Goal: Navigation & Orientation: Find specific page/section

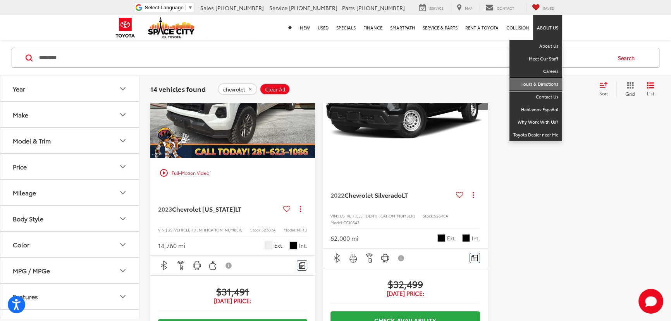
click at [547, 88] on link "Hours & Directions" at bounding box center [536, 84] width 53 height 13
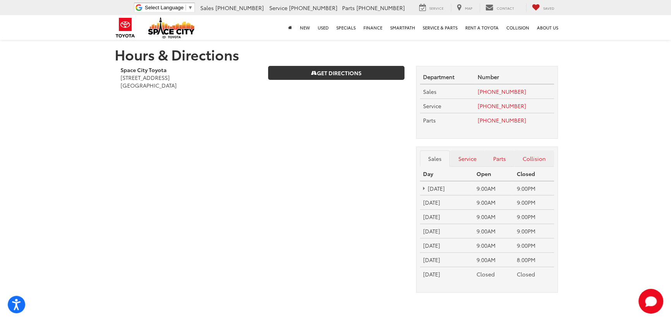
click at [128, 78] on span "[STREET_ADDRESS]" at bounding box center [145, 78] width 49 height 8
copy span "19011"
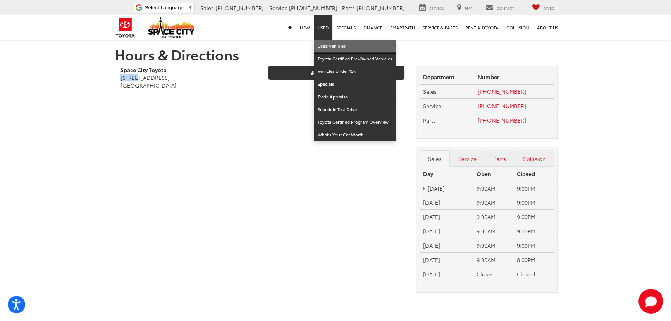
click at [323, 42] on link "Used Vehicles" at bounding box center [355, 46] width 82 height 13
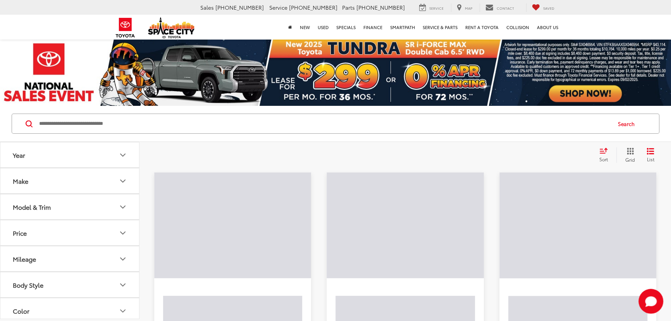
click at [49, 122] on input "Search by Make, Model, or Keyword" at bounding box center [324, 123] width 573 height 19
paste input "*****"
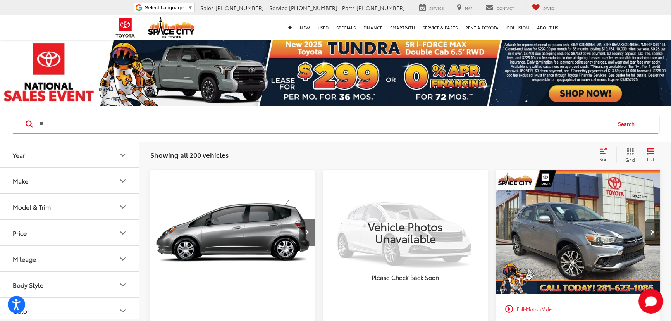
type input "*"
paste input "*****"
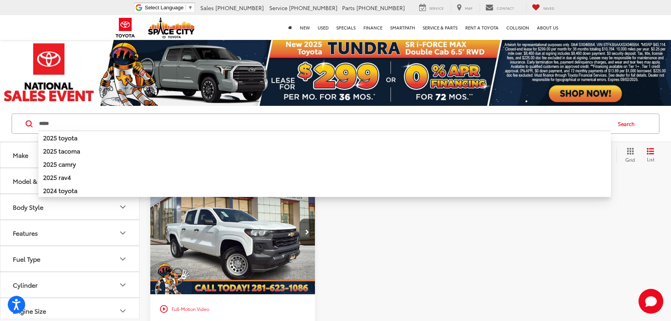
drag, startPoint x: 360, startPoint y: 205, endPoint x: 353, endPoint y: 209, distance: 8.3
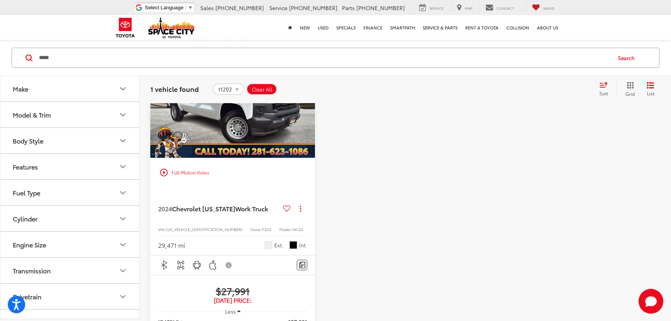
scroll to position [176, 0]
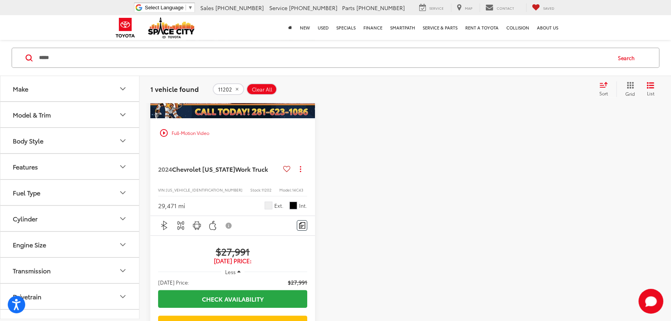
drag, startPoint x: 82, startPoint y: 61, endPoint x: -23, endPoint y: 60, distance: 105.5
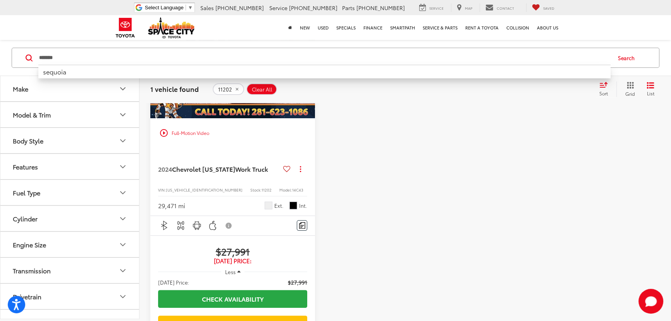
type input "*******"
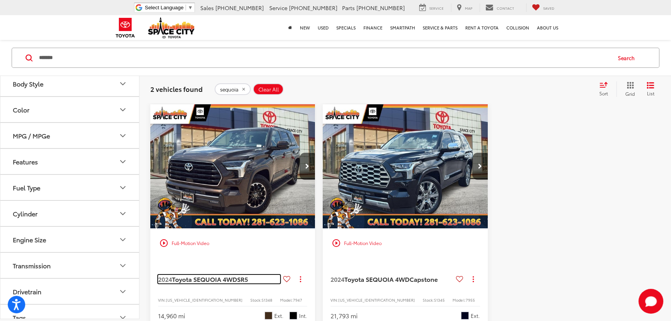
scroll to position [141, 0]
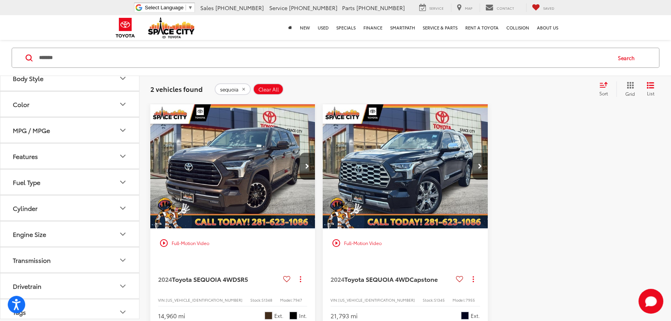
click at [59, 160] on button "Features" at bounding box center [70, 155] width 140 height 25
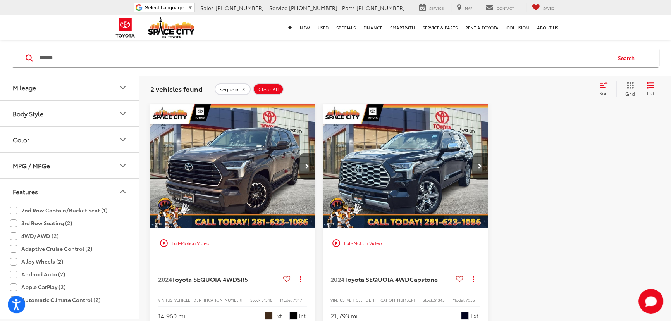
scroll to position [35, 0]
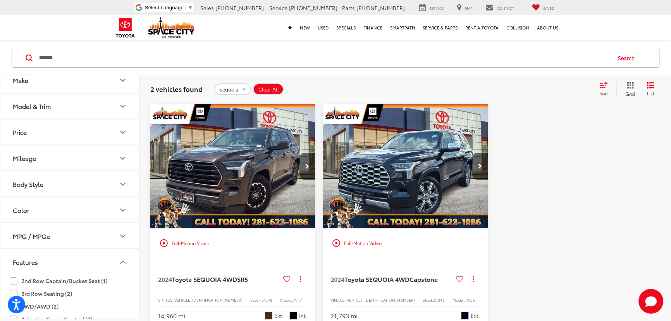
click at [94, 263] on button "Features" at bounding box center [70, 261] width 140 height 25
